Goal: Task Accomplishment & Management: Manage account settings

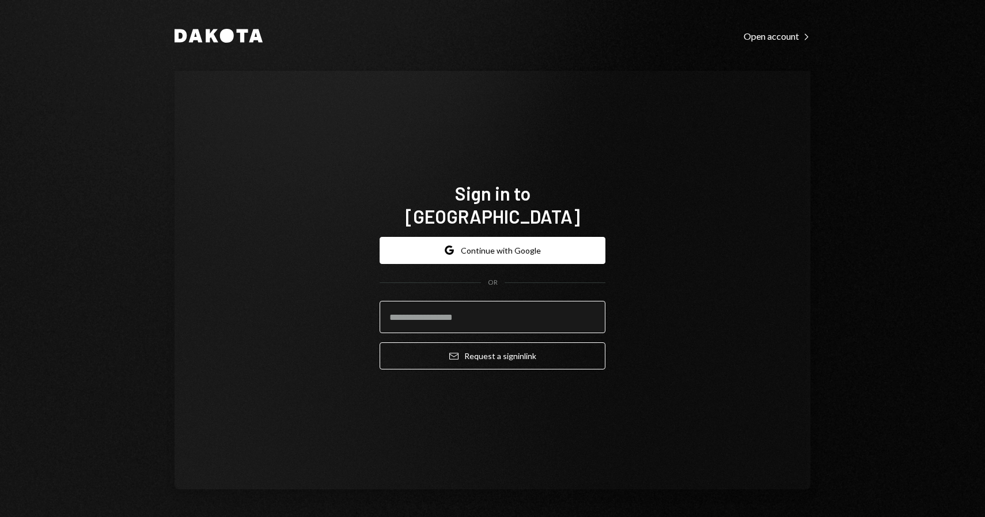
click at [453, 301] on input "email" at bounding box center [493, 317] width 226 height 32
click at [314, 337] on div "Sign in to [GEOGRAPHIC_DATA] Google Continue with Google OR Email Request a sig…" at bounding box center [493, 280] width 636 height 418
click at [443, 324] on form "Google Continue with Google OR Email Request a sign in link" at bounding box center [493, 303] width 226 height 133
click at [471, 301] on input "email" at bounding box center [493, 317] width 226 height 32
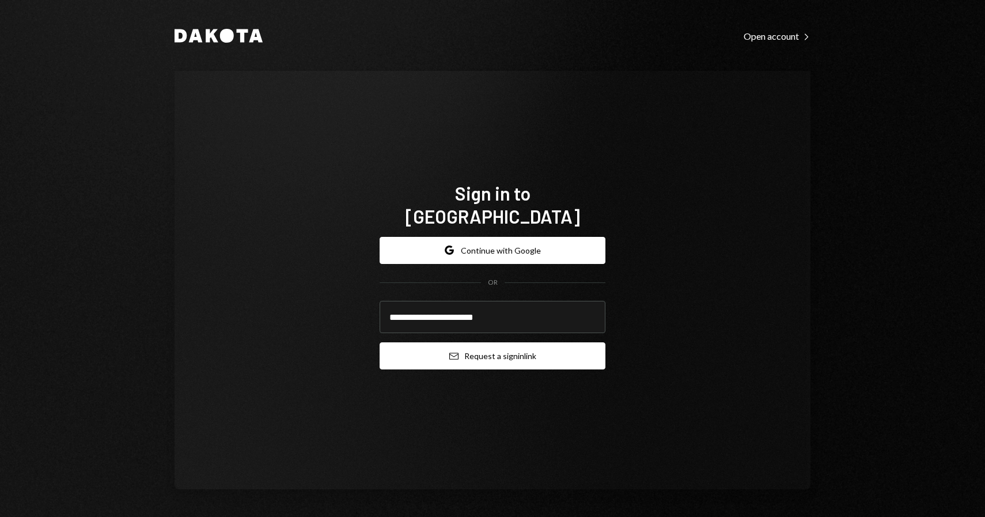
type input "**********"
click at [476, 342] on button "Email Request a sign in link" at bounding box center [493, 355] width 226 height 27
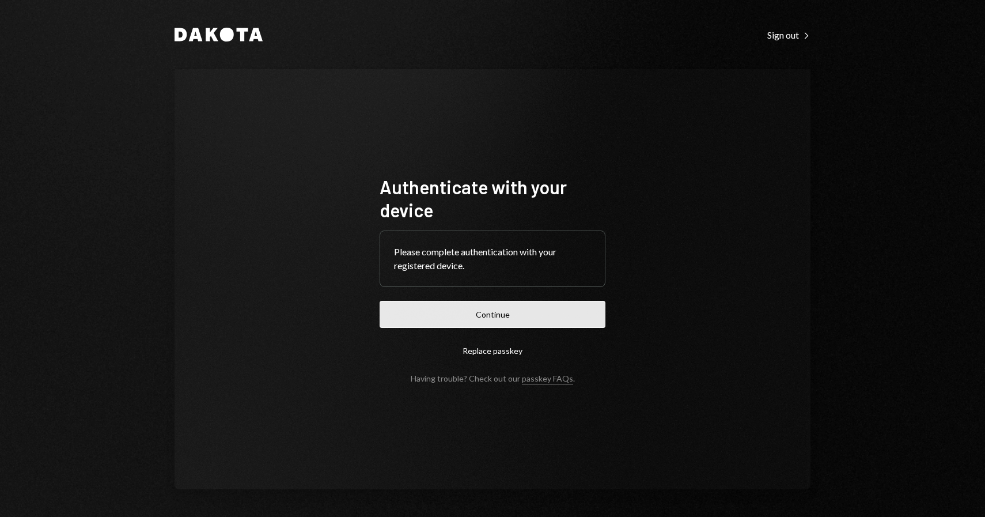
click at [459, 318] on button "Continue" at bounding box center [493, 314] width 226 height 27
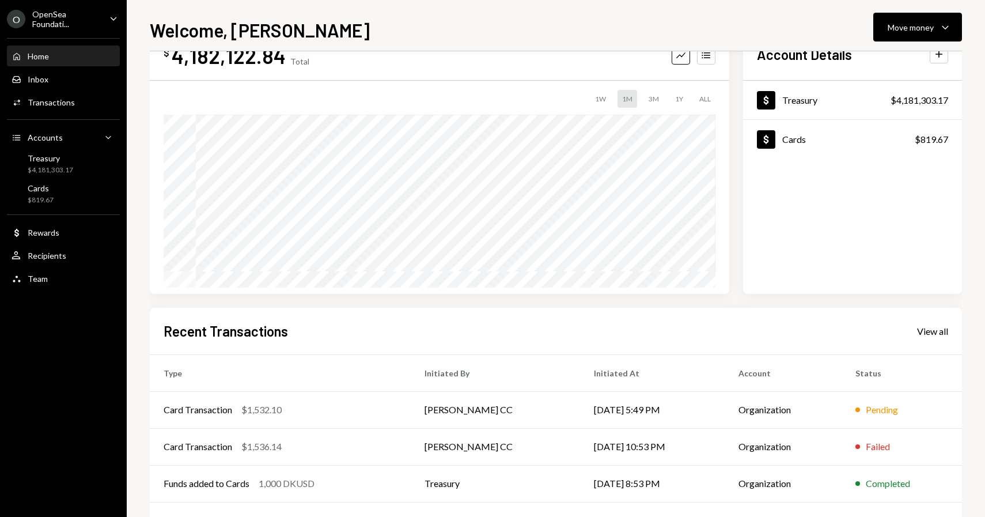
scroll to position [123, 0]
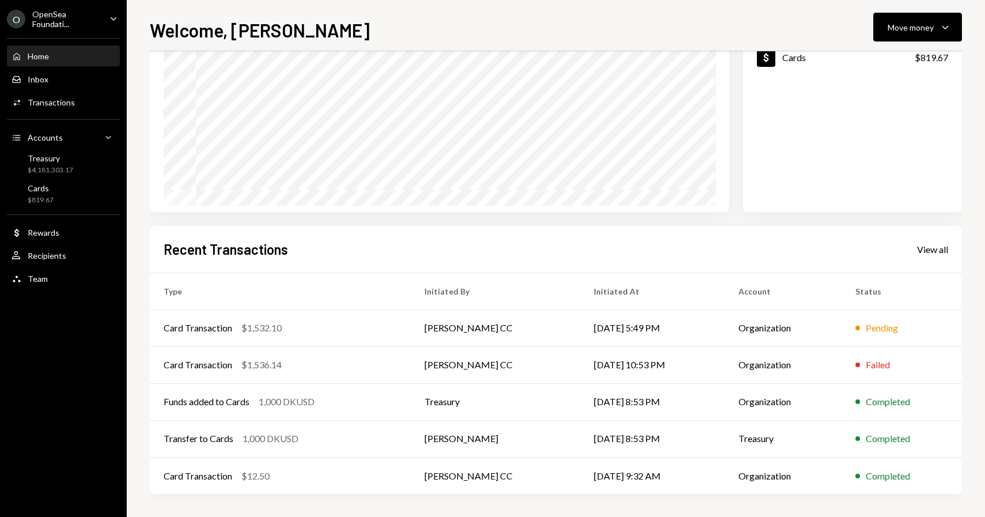
click at [345, 222] on div "$ 4,182,122.84 Total Graph Accounts 1W 1M 3M 1Y ALL $4,171,484.74 Sep 12, 2025 …" at bounding box center [556, 232] width 812 height 570
